Goal: Communication & Community: Answer question/provide support

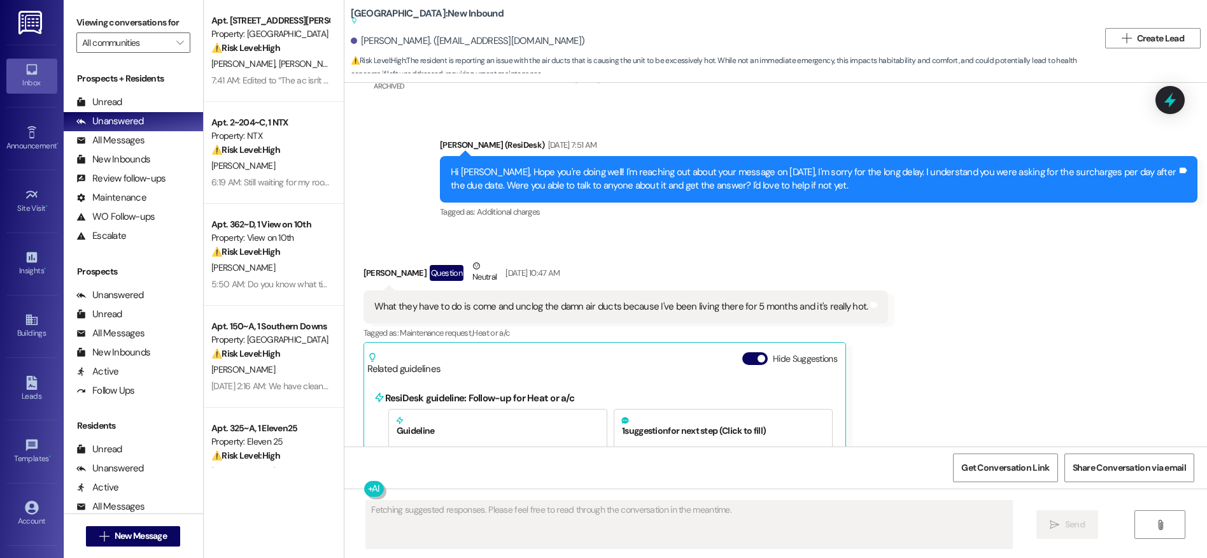
scroll to position [7760, 0]
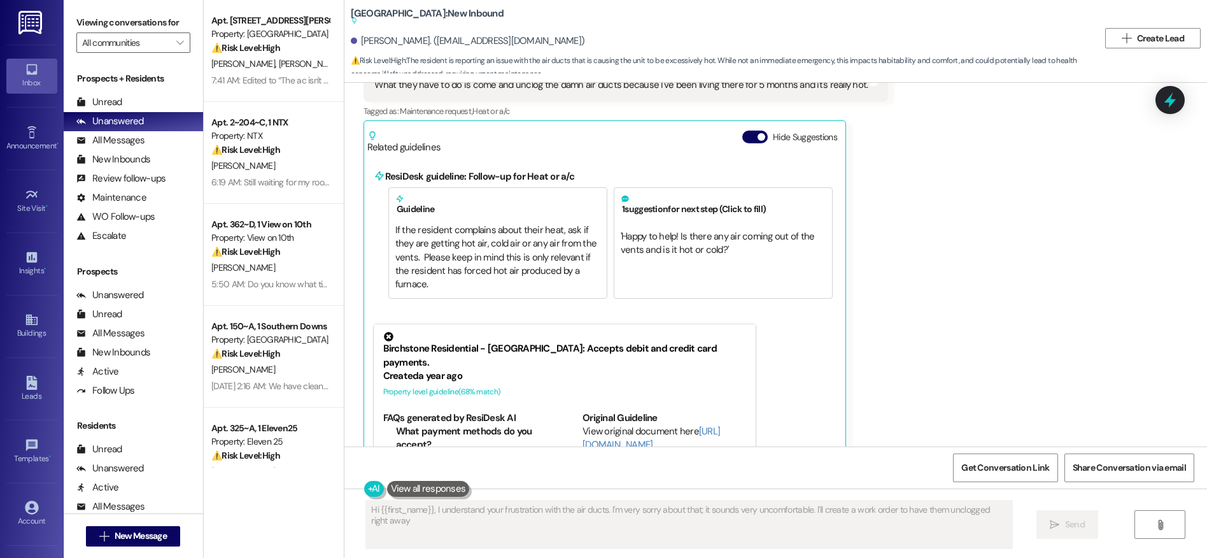
type textarea "Hi {{first_name}}, I understand your frustration with the air ducts. I'm very s…"
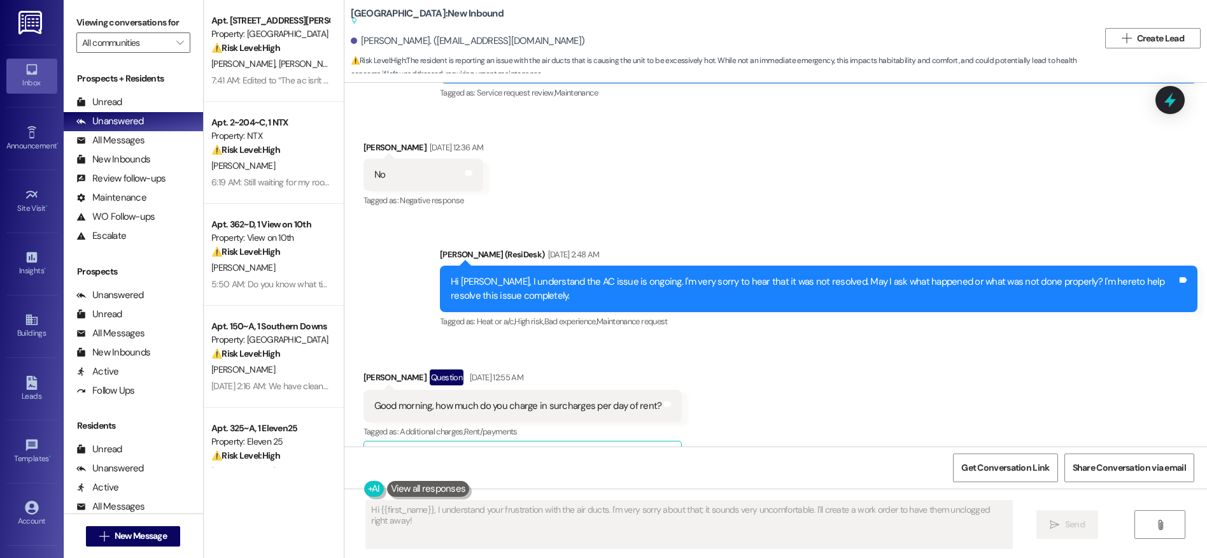
scroll to position [6823, 0]
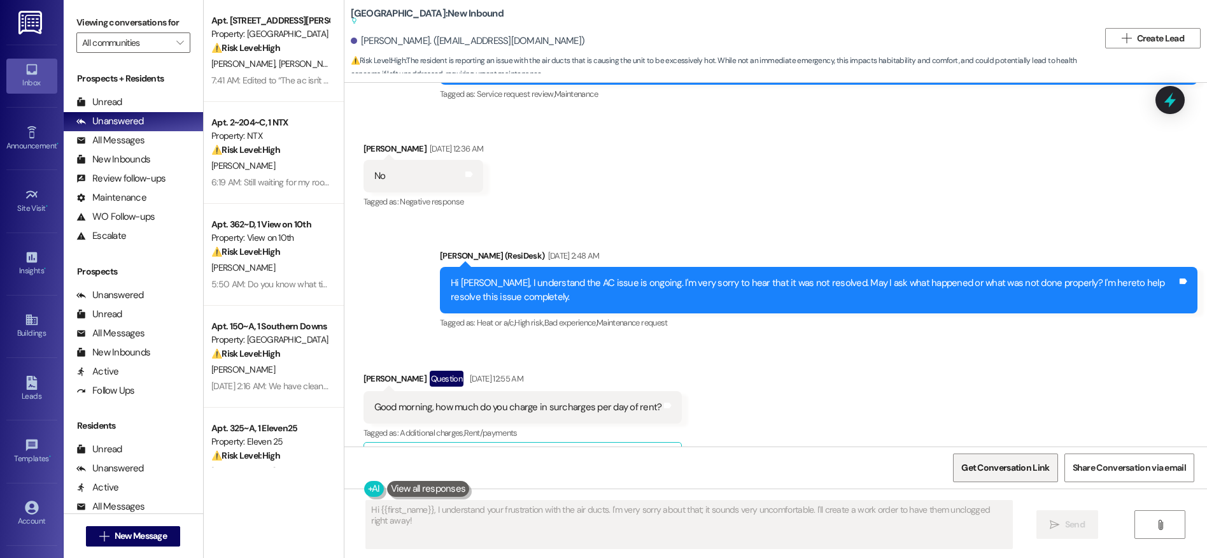
click at [998, 467] on span "Get Conversation Link" at bounding box center [1005, 467] width 88 height 13
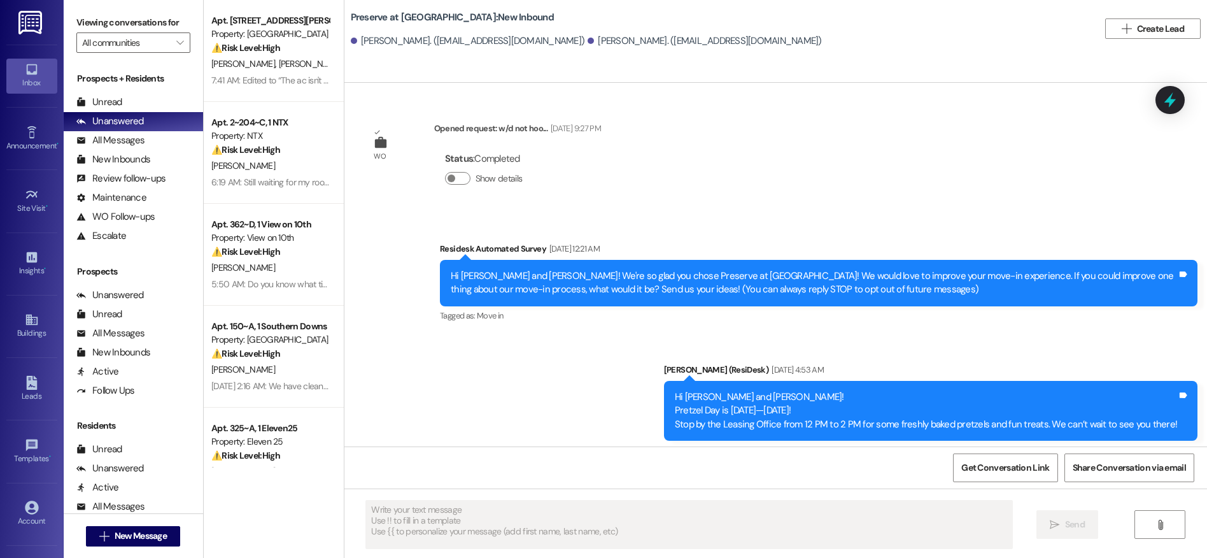
scroll to position [5541, 0]
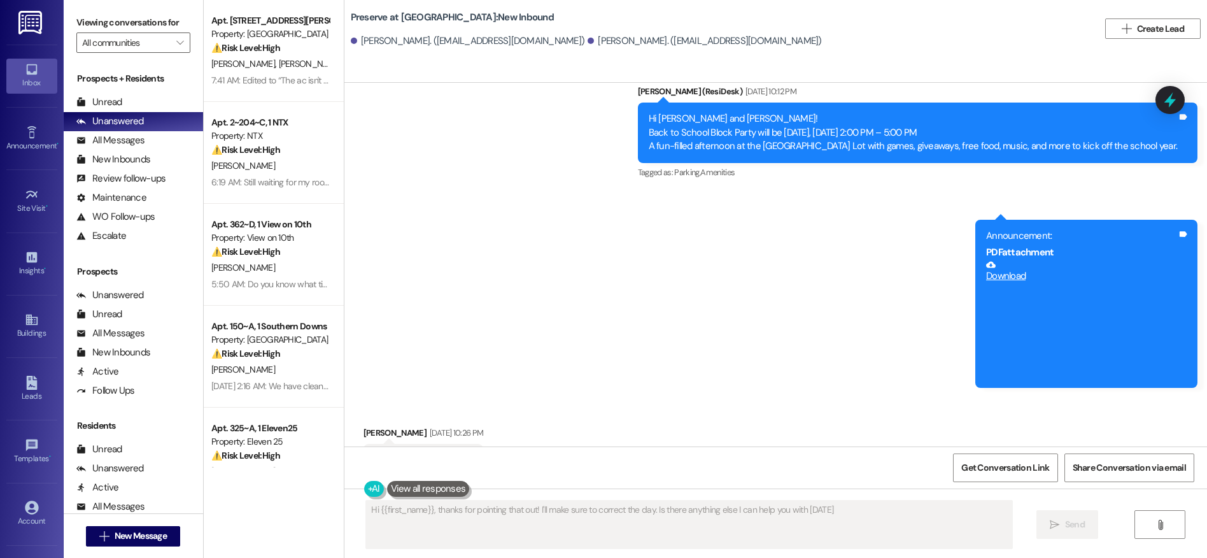
type textarea "Hi {{first_name}}, thanks for pointing that out! I'll make sure to correct the …"
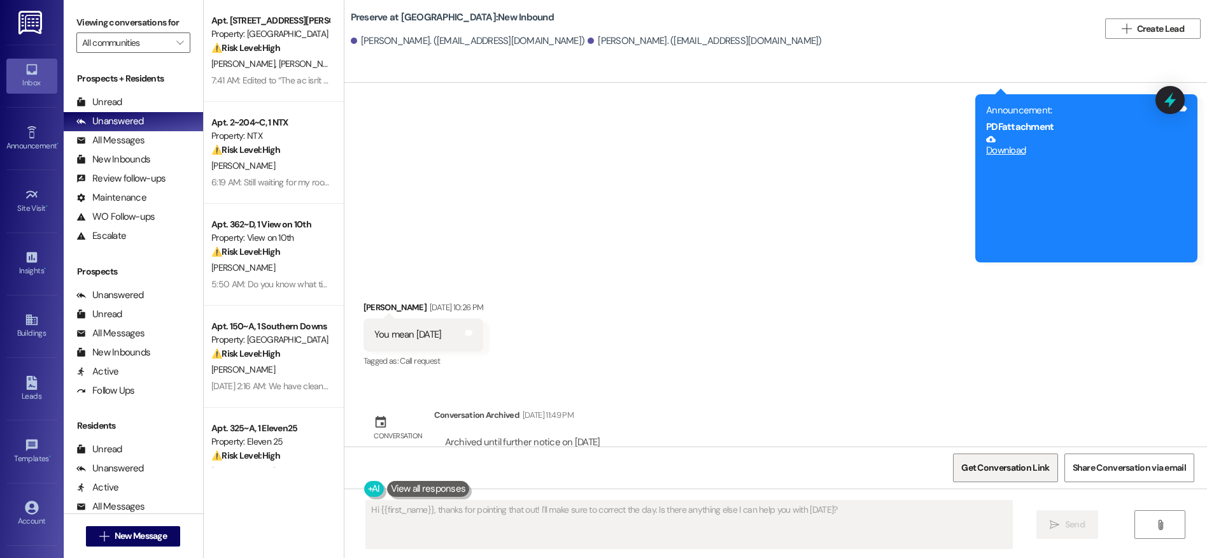
click at [994, 467] on span "Get Conversation Link" at bounding box center [1005, 467] width 88 height 13
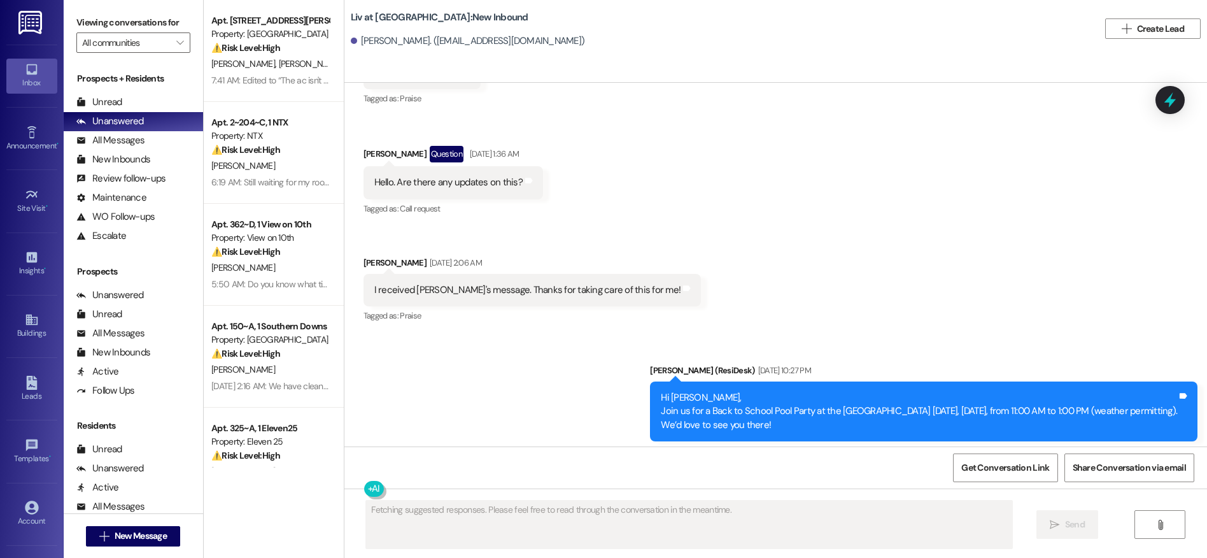
scroll to position [18671, 0]
type textarea "Hi {{first_name}}, I'm happy to hear that [PERSON_NAME] resolved the fire extin…"
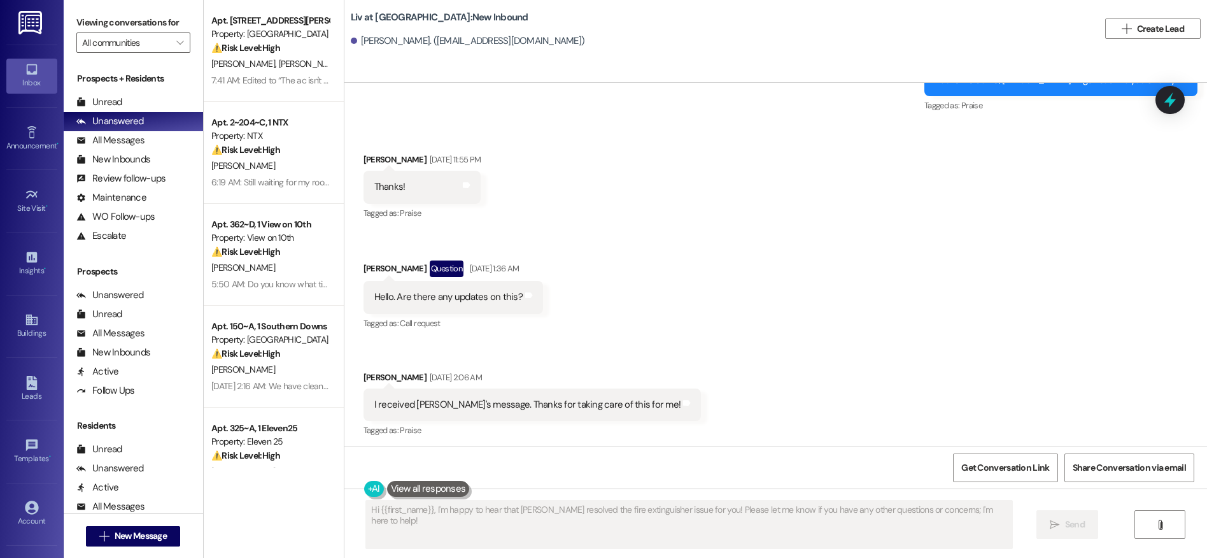
scroll to position [18932, 0]
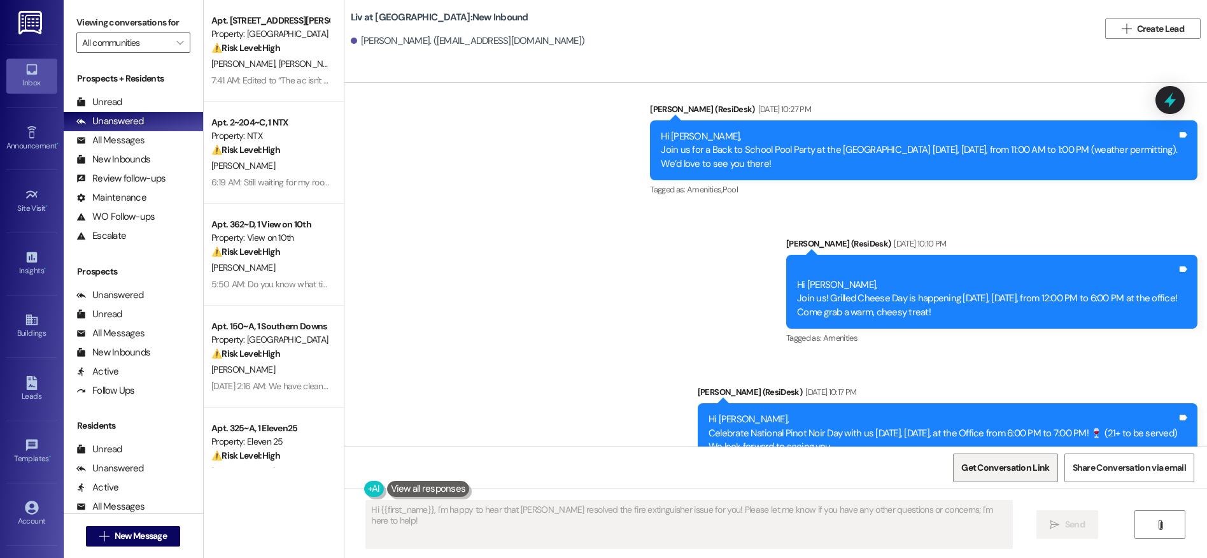
click at [992, 470] on span "Get Conversation Link" at bounding box center [1005, 467] width 88 height 13
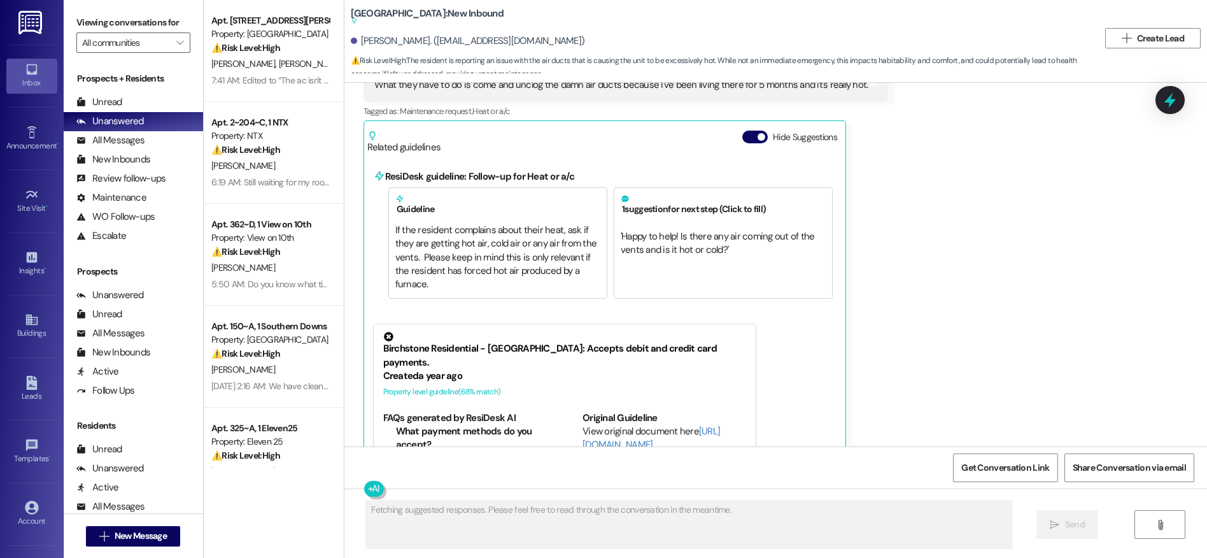
scroll to position [7882, 0]
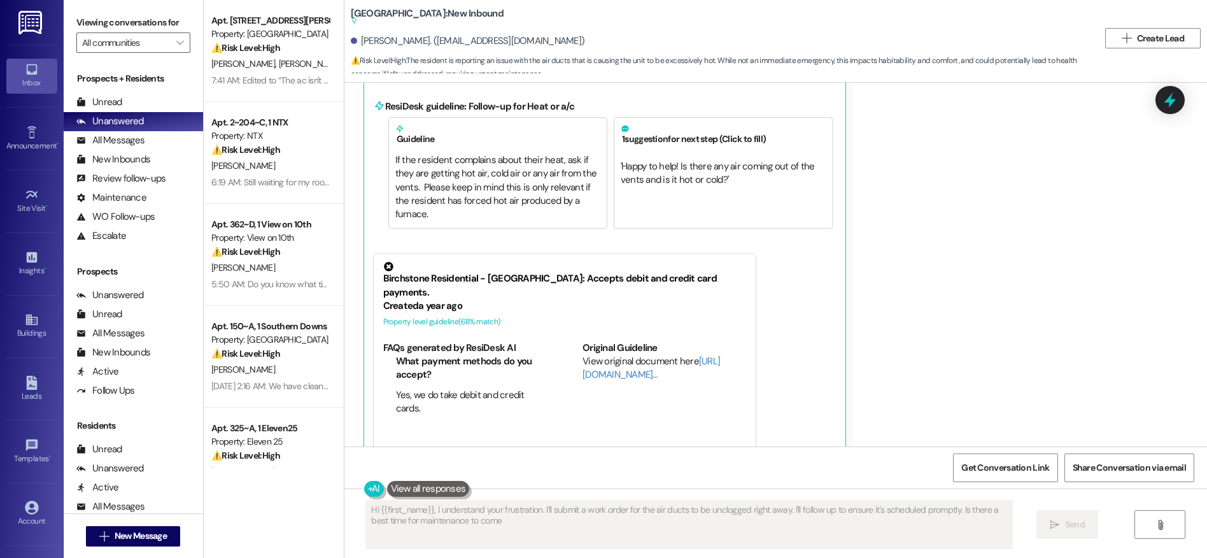
type textarea "Hi {{first_name}}, I understand your frustration. I'll submit a work order for …"
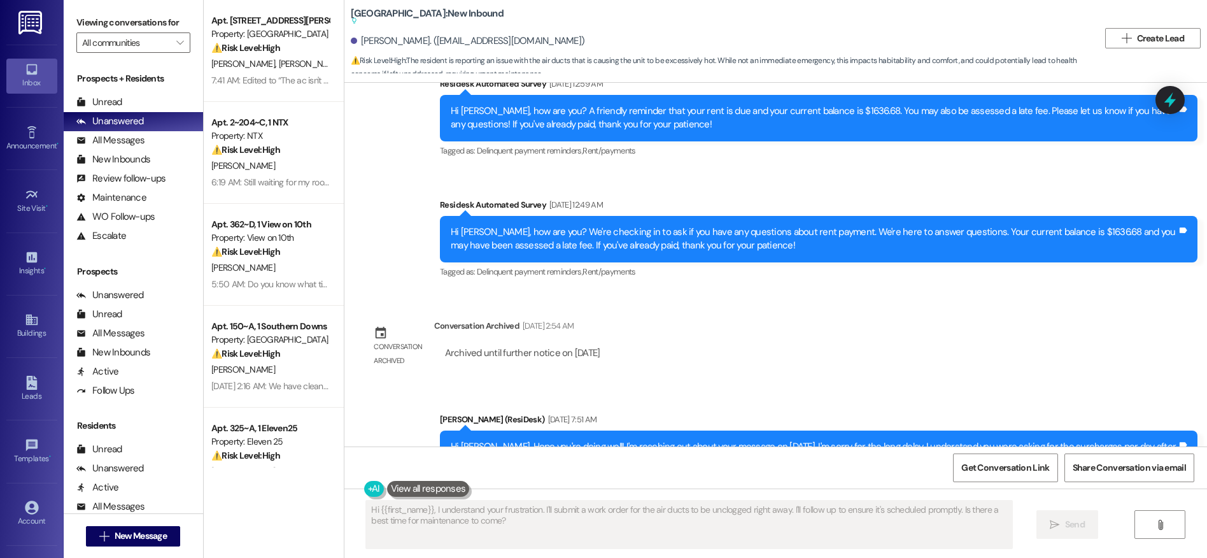
scroll to position [7206, 0]
